Goal: Task Accomplishment & Management: Manage account settings

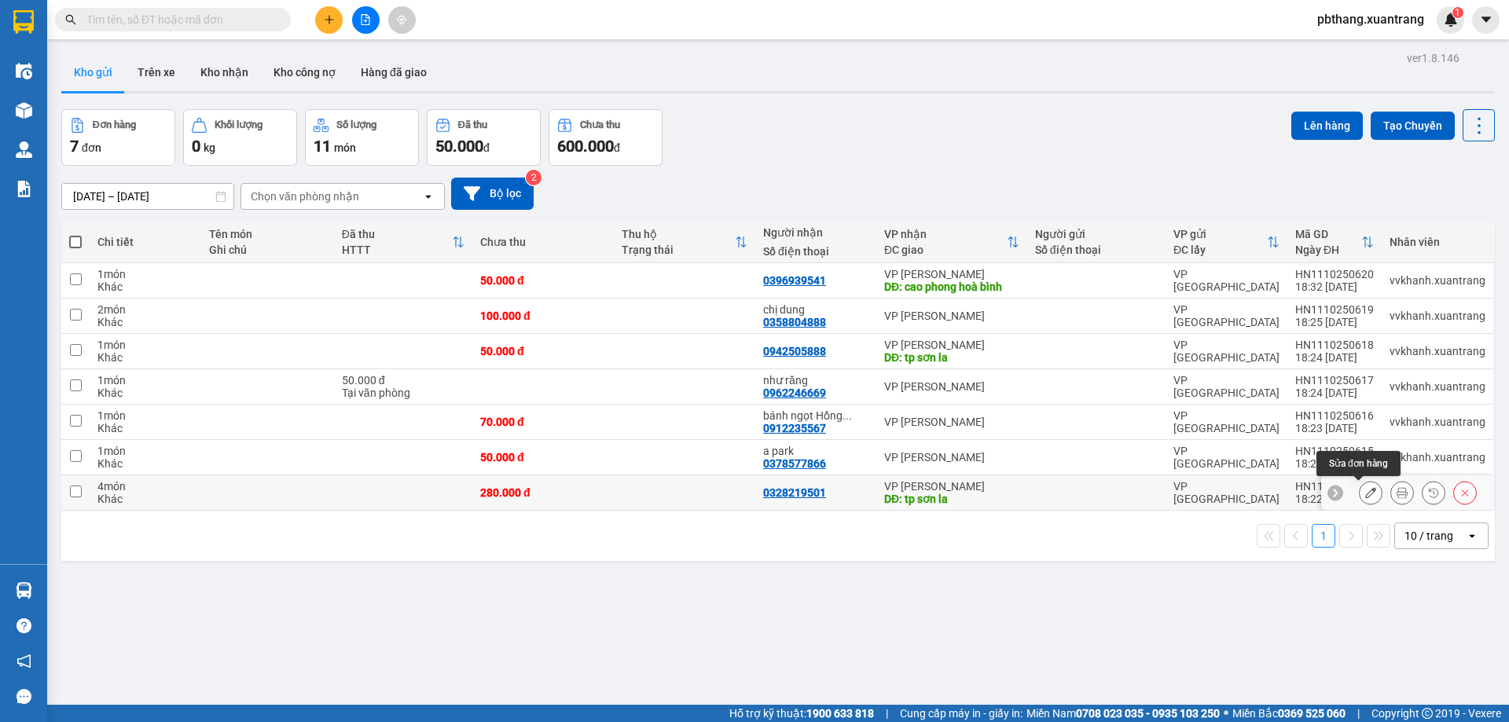
click at [1364, 492] on button at bounding box center [1370, 493] width 22 height 28
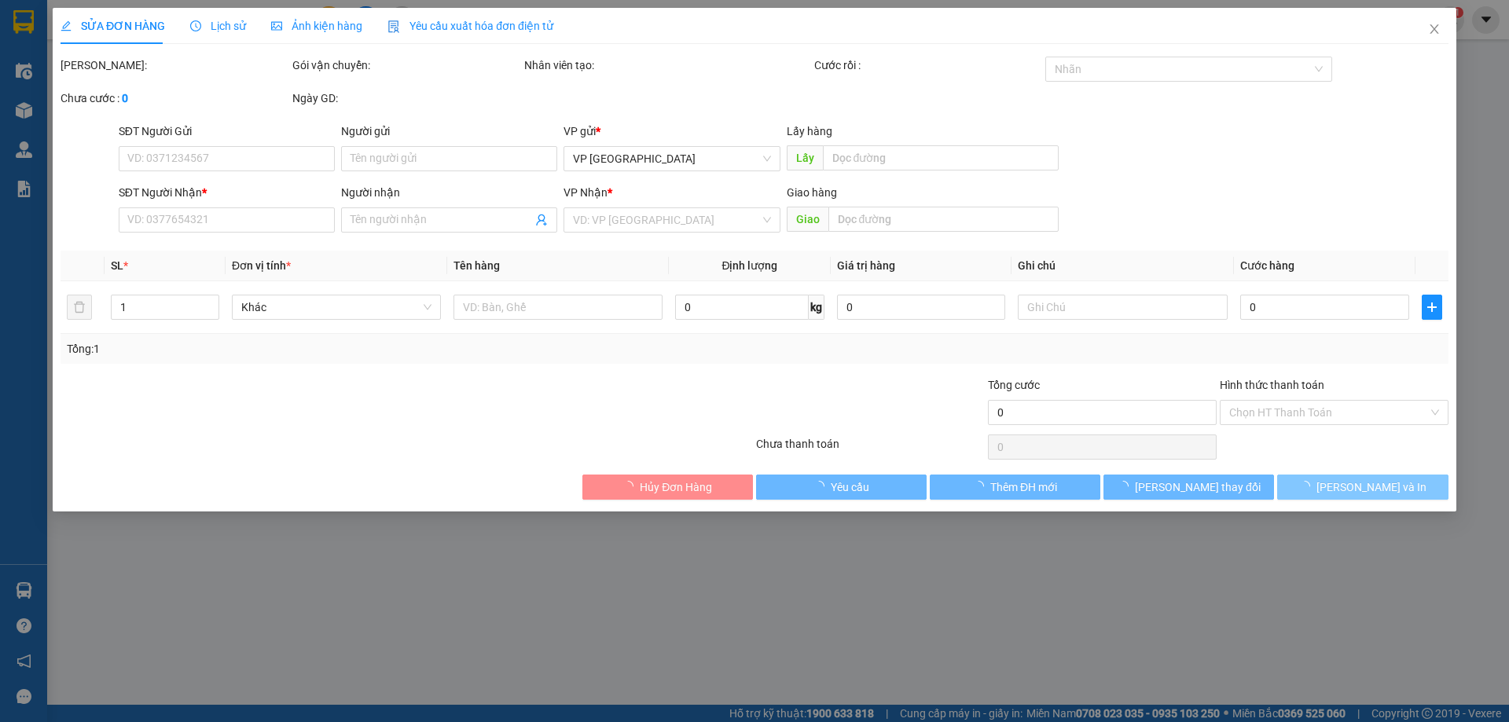
type input "0328219501"
type input "tp sơn la"
type input "280.000"
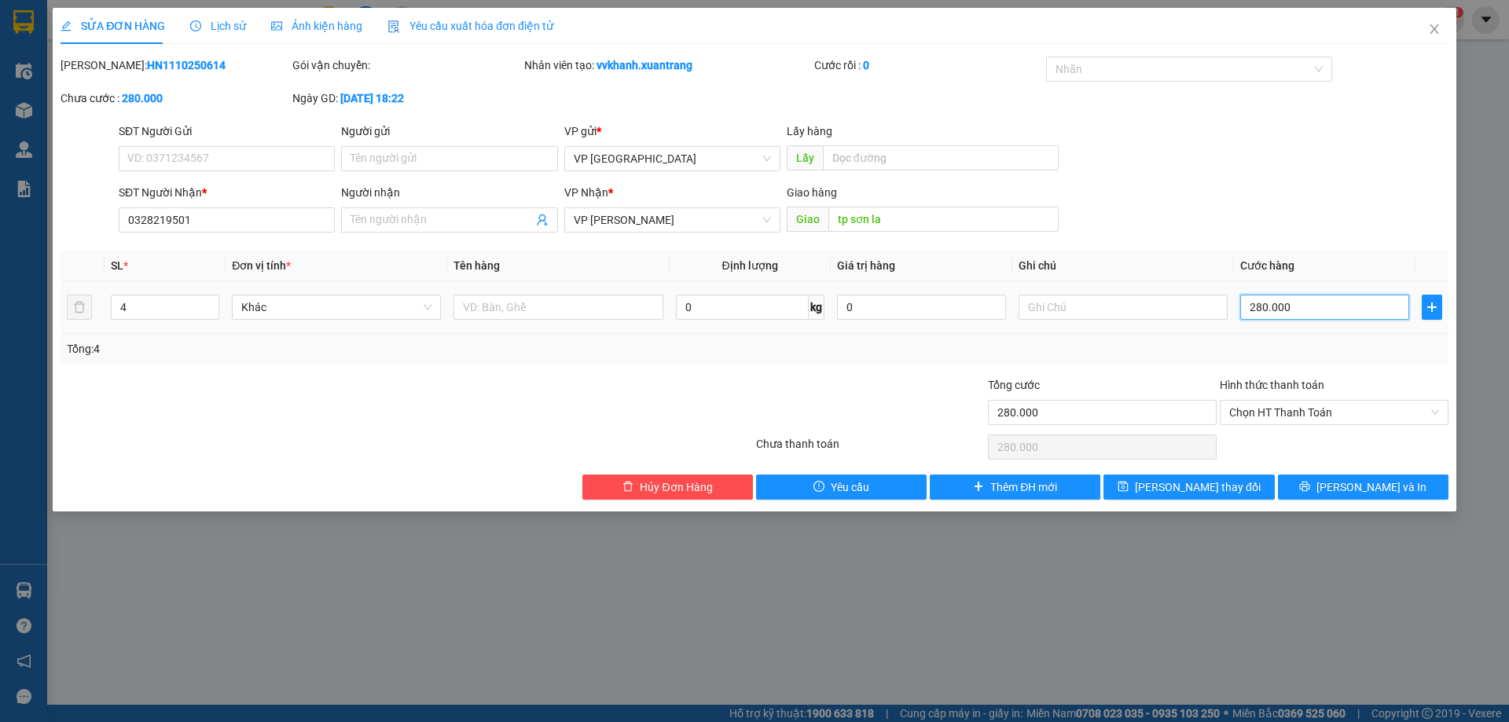
click at [1352, 314] on input "280.000" at bounding box center [1324, 307] width 169 height 25
type input "3"
type input "32"
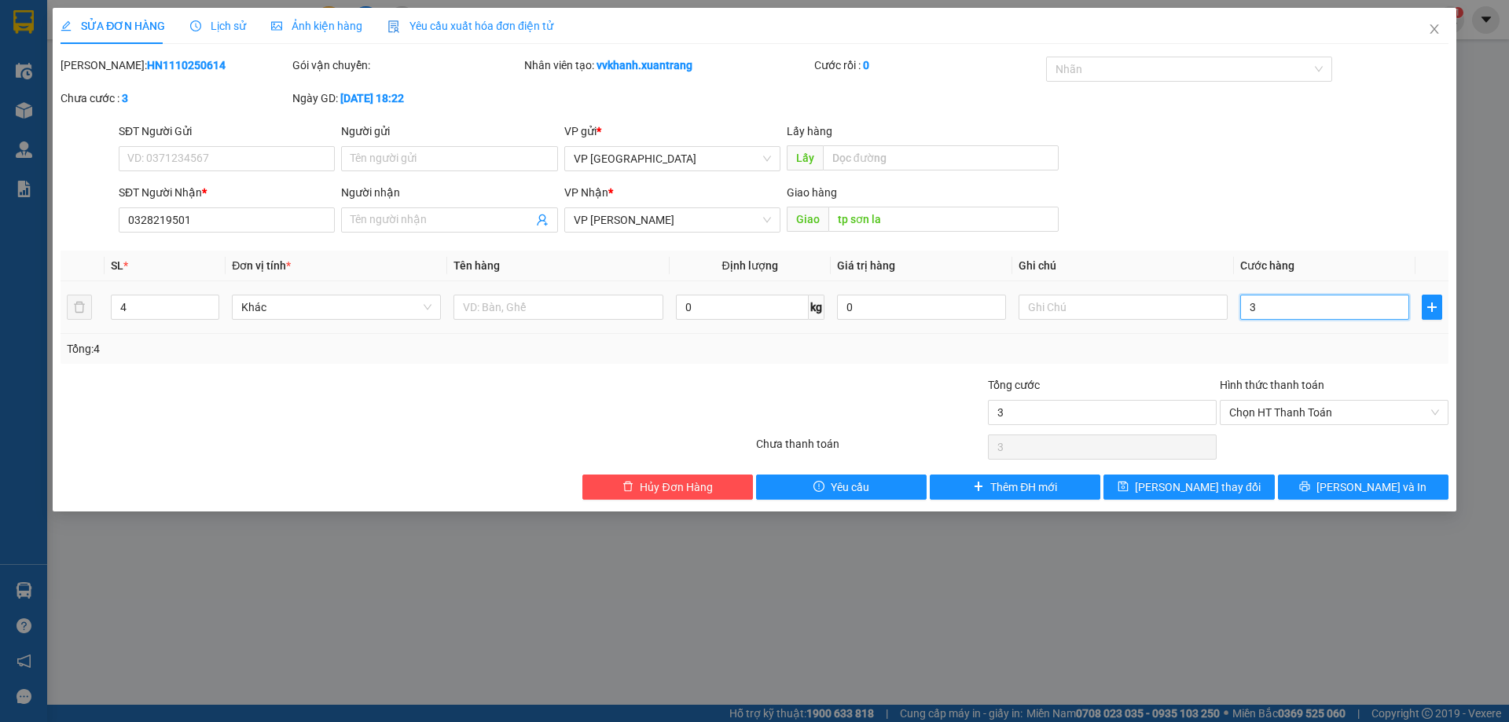
type input "32"
type input "320"
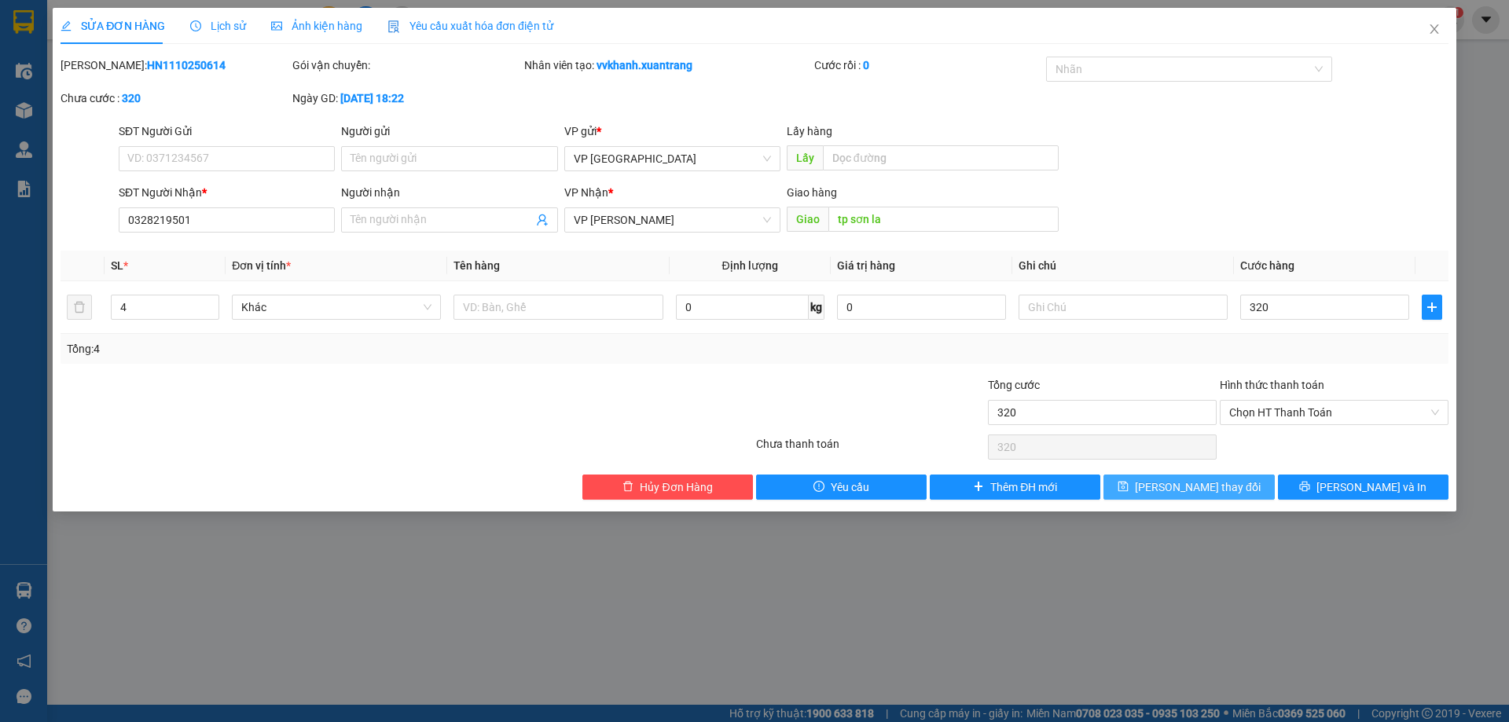
type input "320.000"
click at [1241, 487] on button "[PERSON_NAME] thay đổi" at bounding box center [1188, 487] width 171 height 25
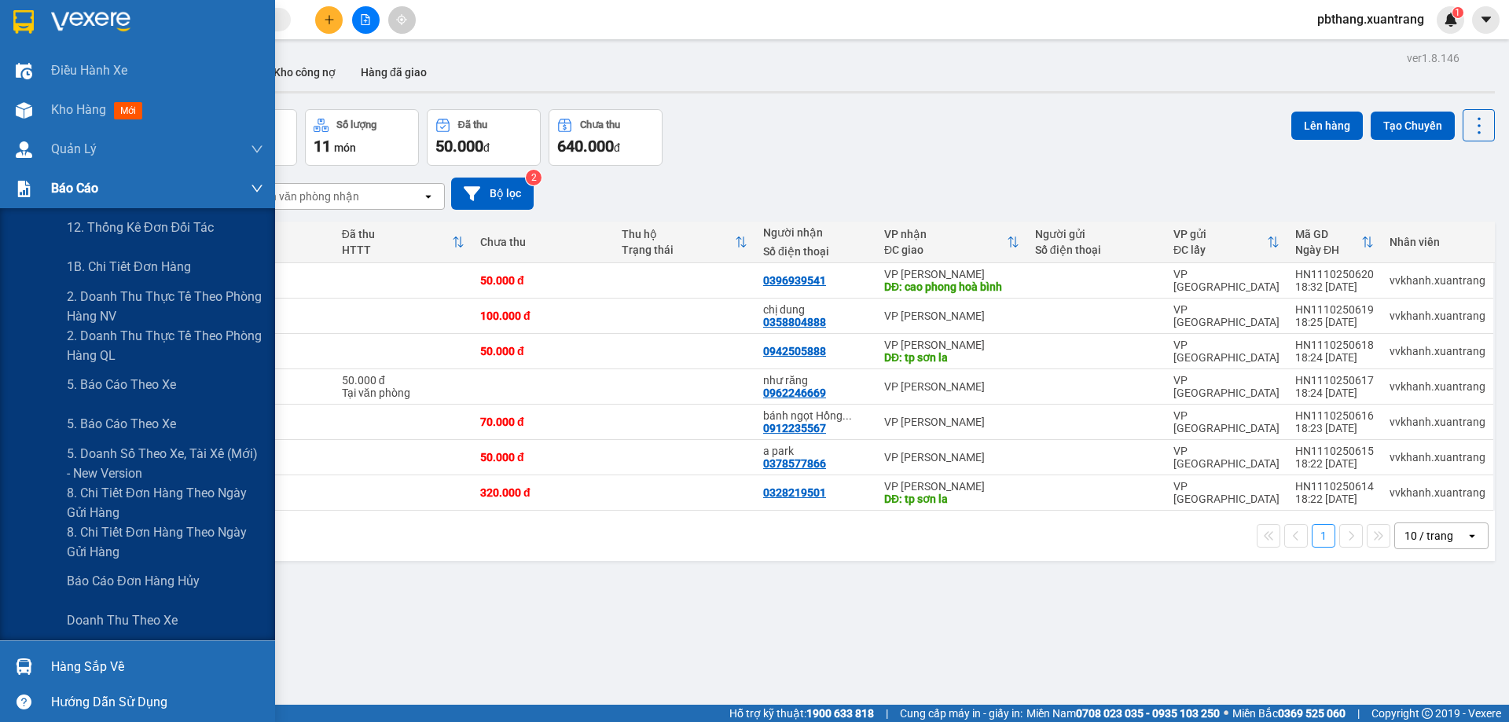
click at [64, 189] on span "Báo cáo" at bounding box center [74, 188] width 47 height 20
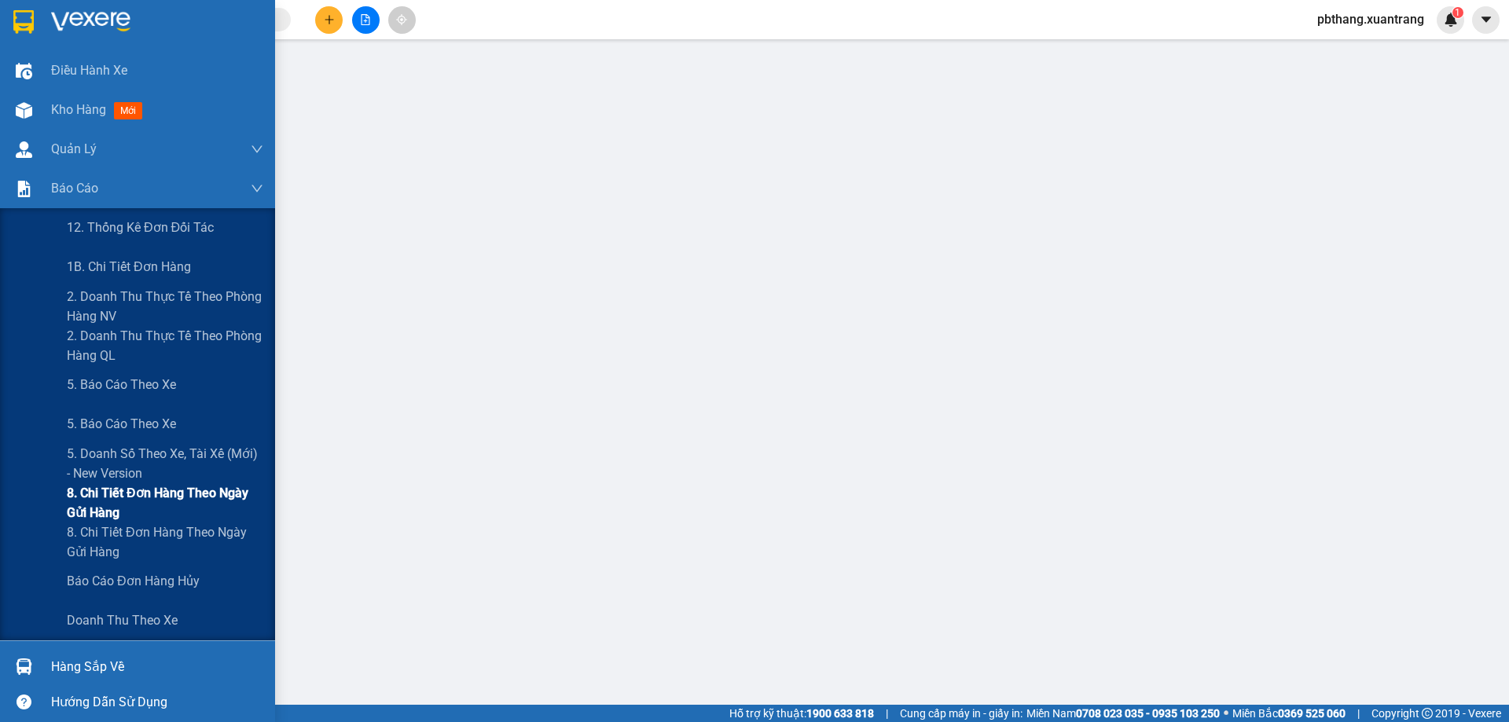
click at [166, 501] on span "8. Chi tiết đơn hàng theo ngày gửi hàng" at bounding box center [165, 502] width 196 height 39
